Goal: Find specific page/section: Find specific page/section

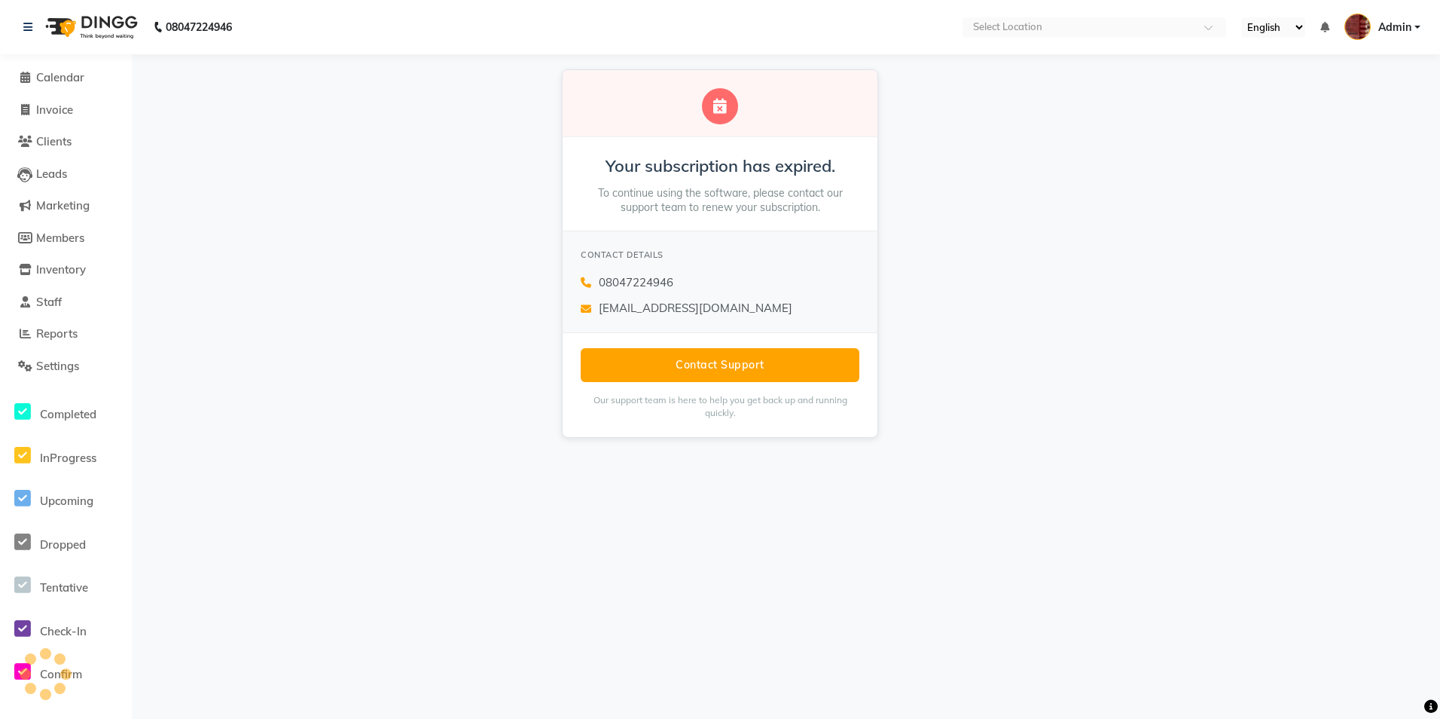
click at [726, 104] on icon at bounding box center [720, 106] width 14 height 15
